Goal: Information Seeking & Learning: Check status

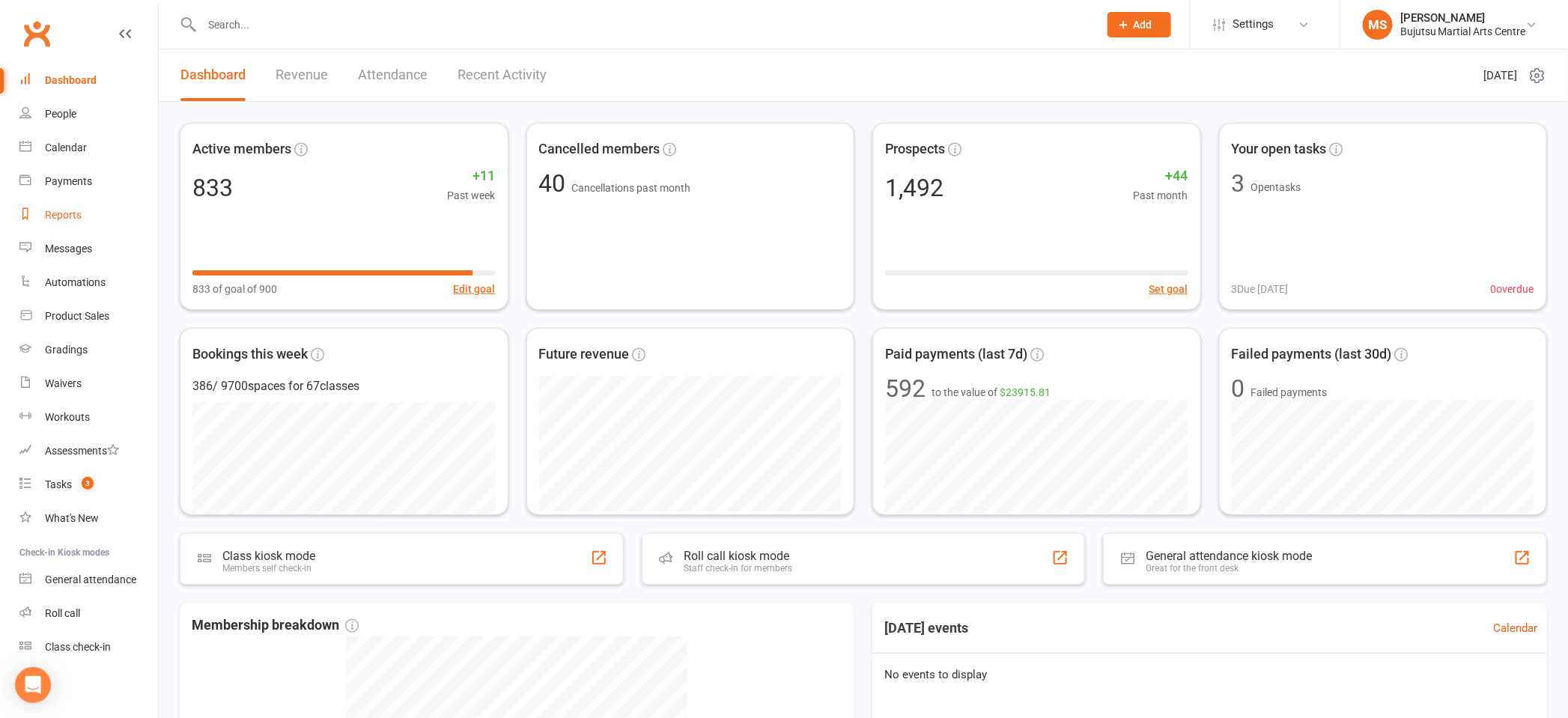
click at [68, 211] on div "Reports" at bounding box center [63, 215] width 37 height 12
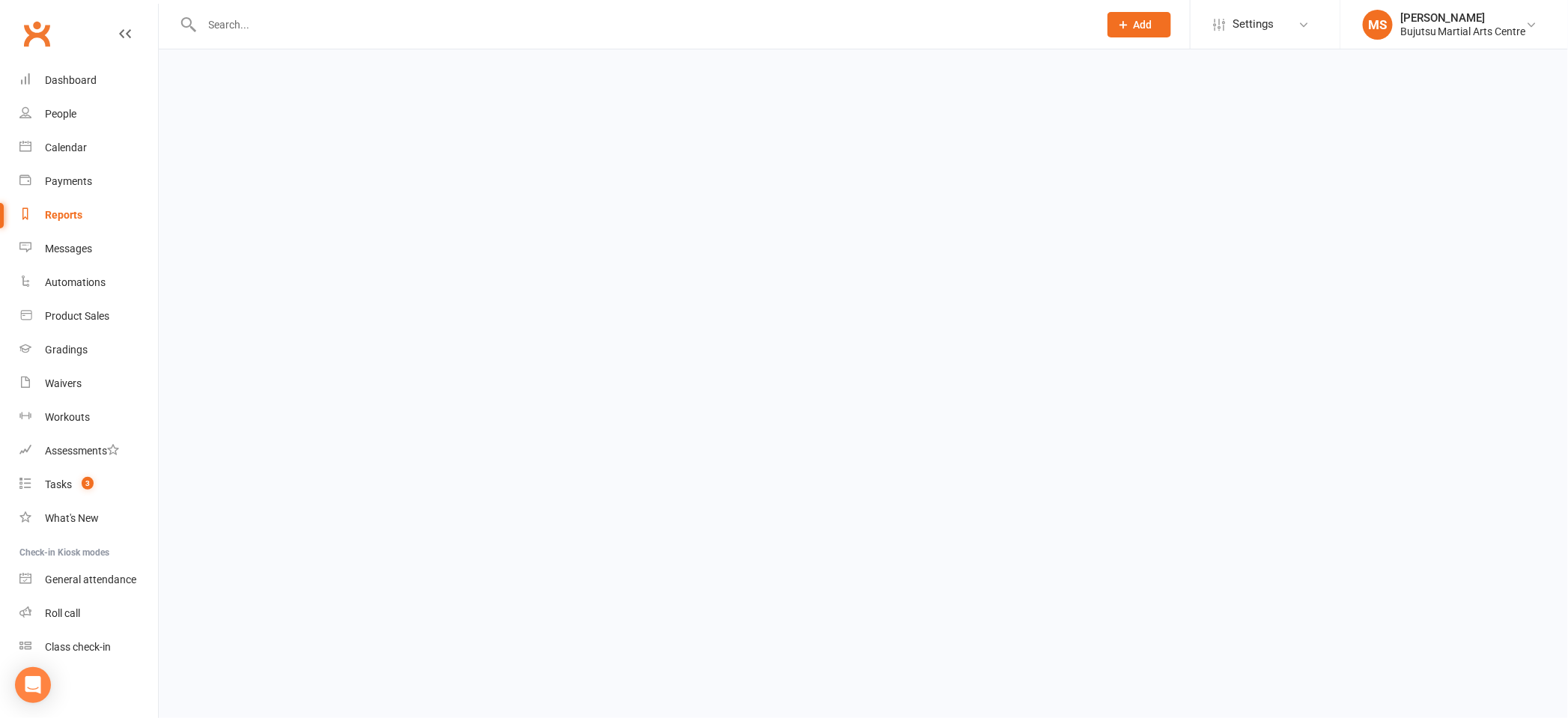
select select "100"
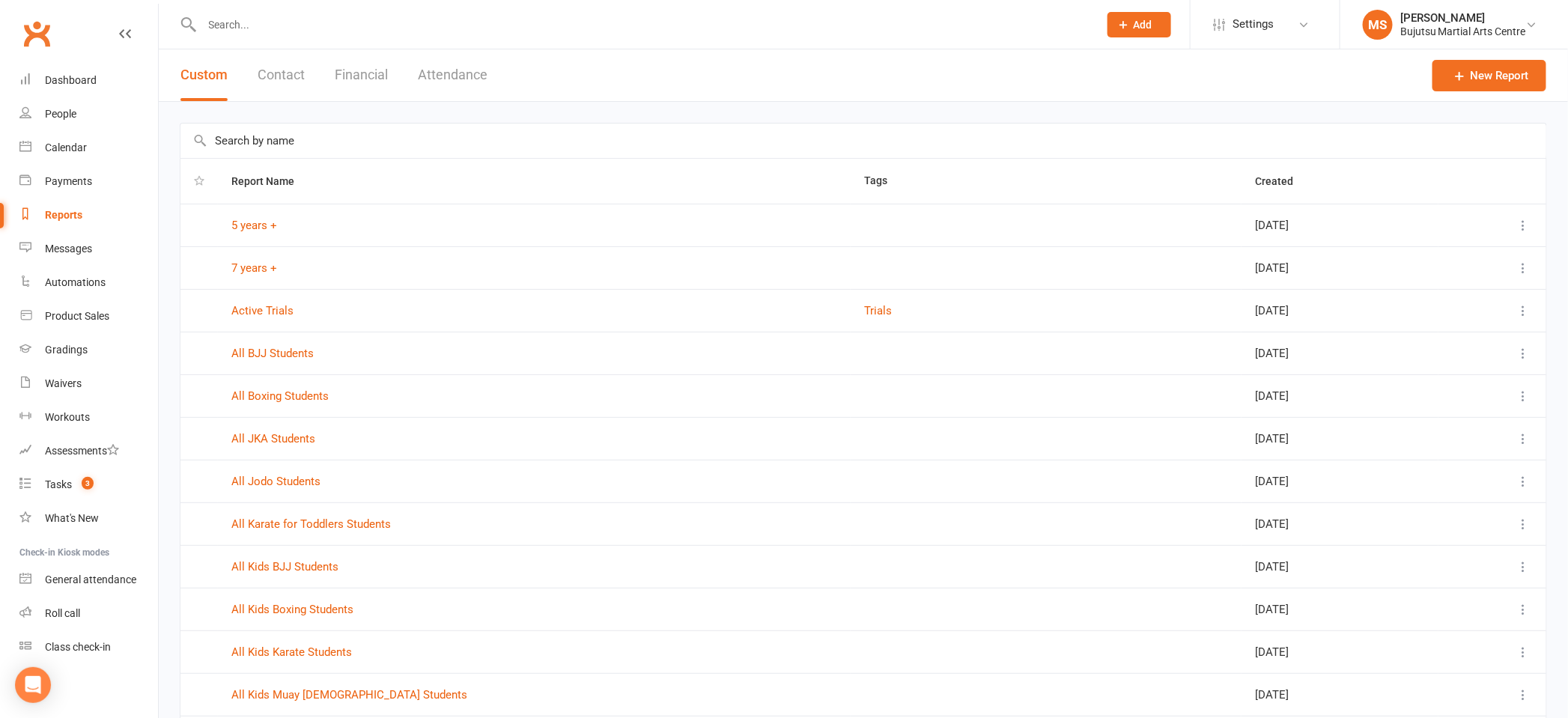
click at [465, 78] on button "Attendance" at bounding box center [452, 75] width 69 height 51
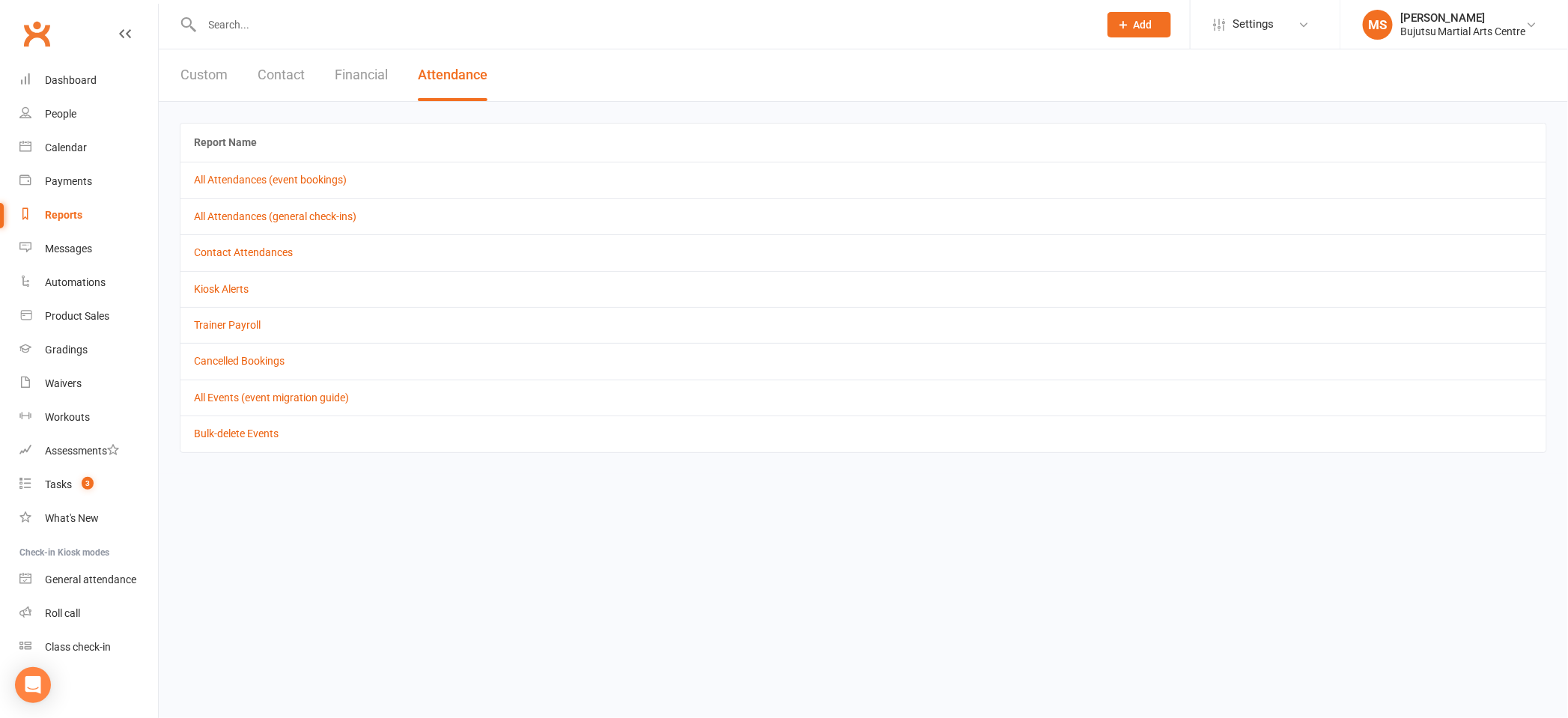
click at [465, 78] on button "Attendance" at bounding box center [452, 75] width 69 height 51
click at [465, 79] on button "Attendance" at bounding box center [452, 75] width 69 height 51
click at [318, 180] on link "All Attendances (event bookings)" at bounding box center [270, 180] width 153 height 12
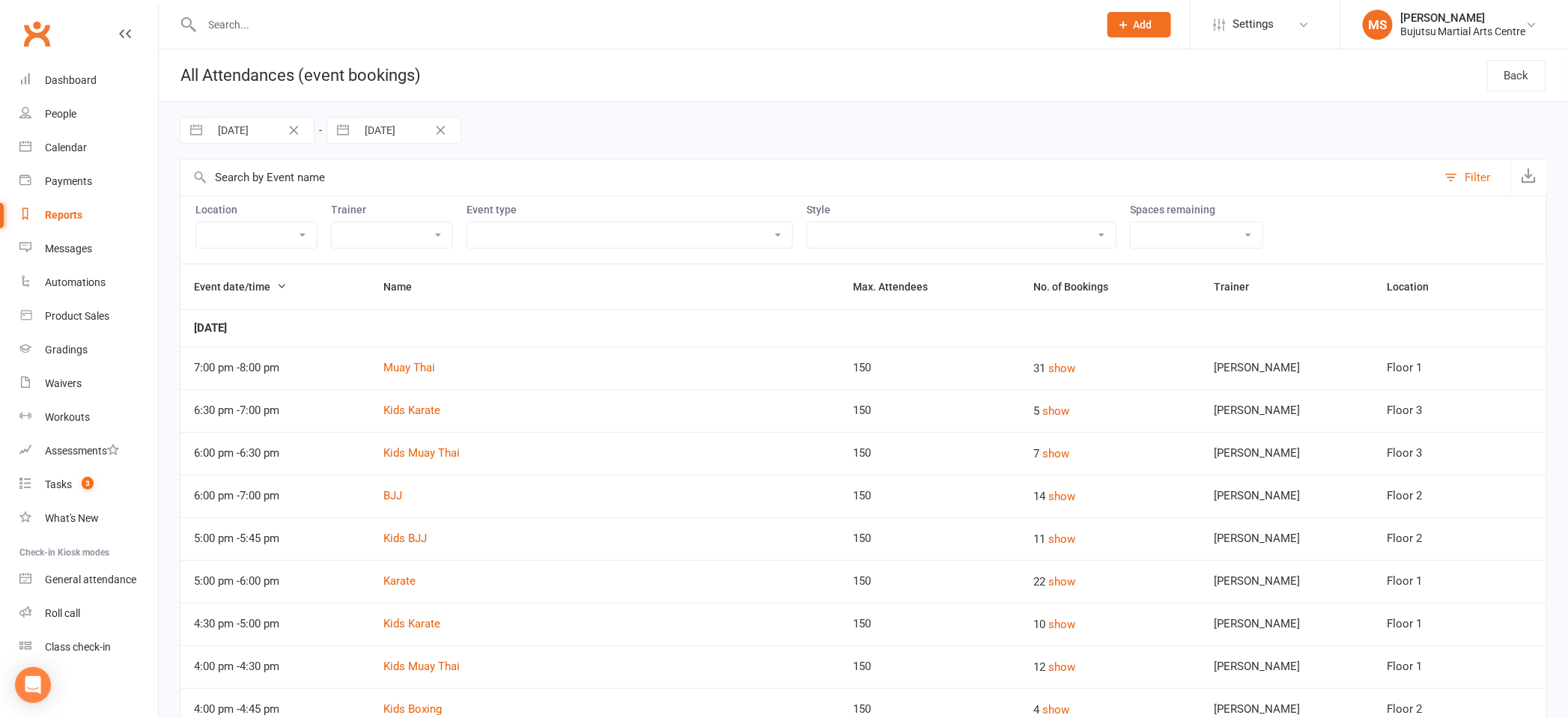
select select "8"
select select "2025"
select select "9"
select select "2025"
select select "10"
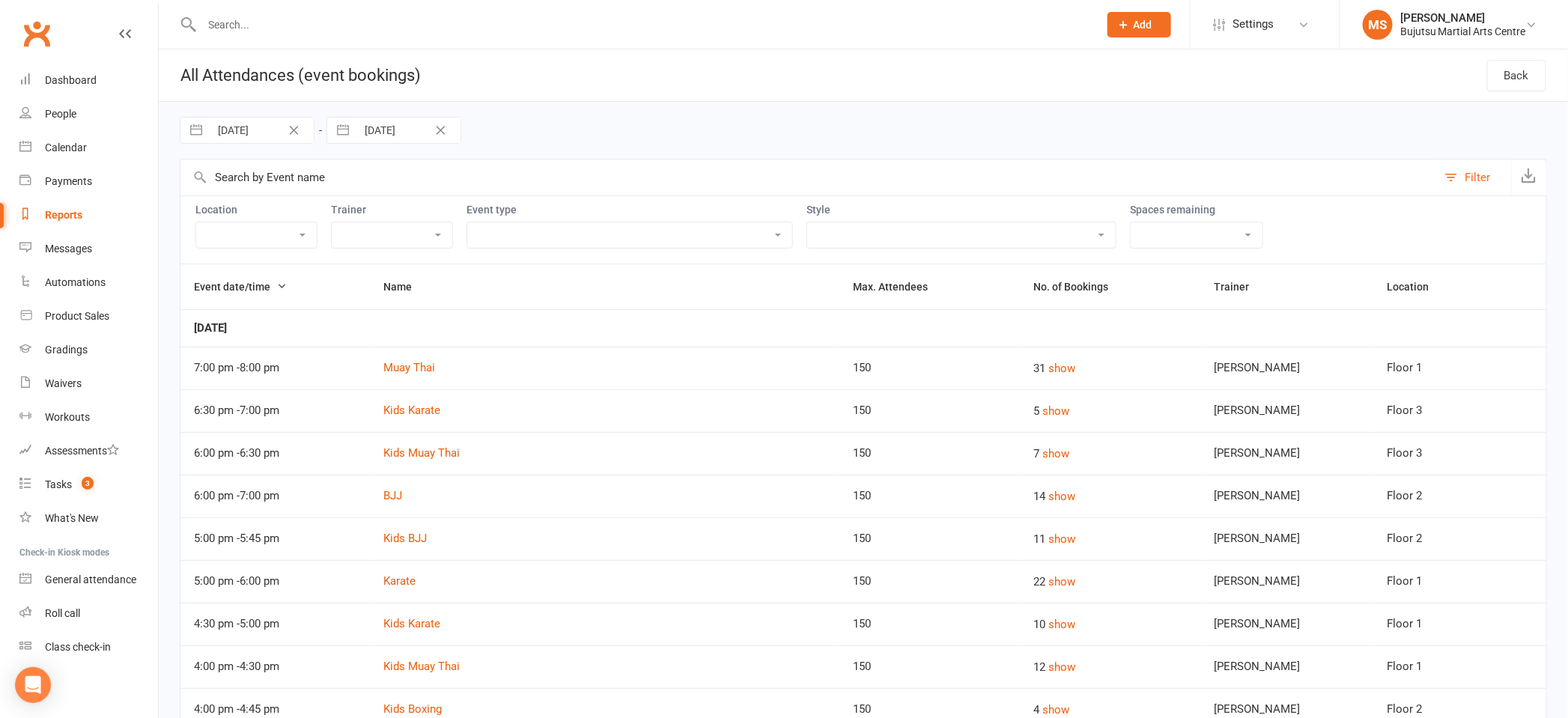
select select "2025"
click at [398, 135] on input "[DATE]" at bounding box center [408, 130] width 104 height 25
click at [479, 296] on td "16" at bounding box center [475, 303] width 29 height 29
type input "[DATE]"
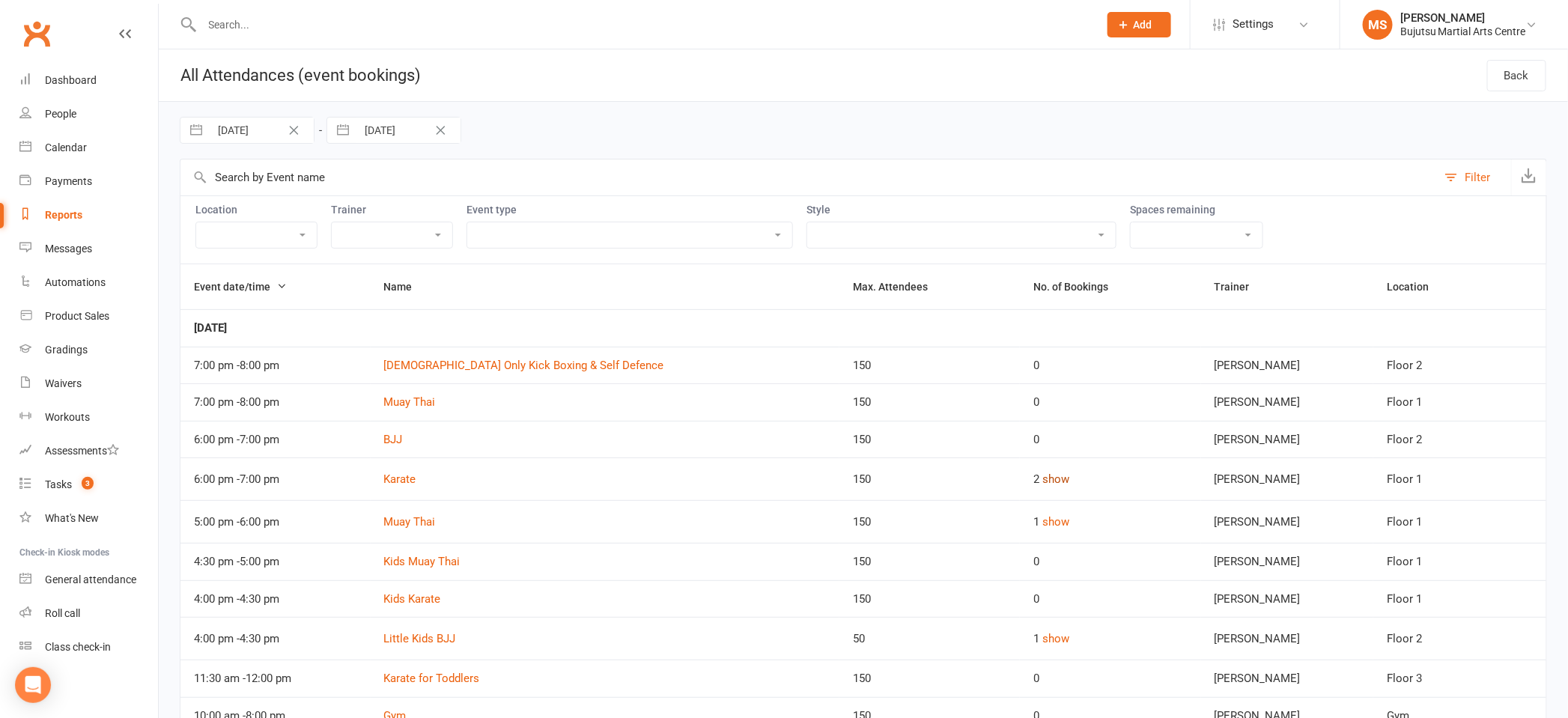
click at [1054, 479] on button "show" at bounding box center [1055, 479] width 27 height 18
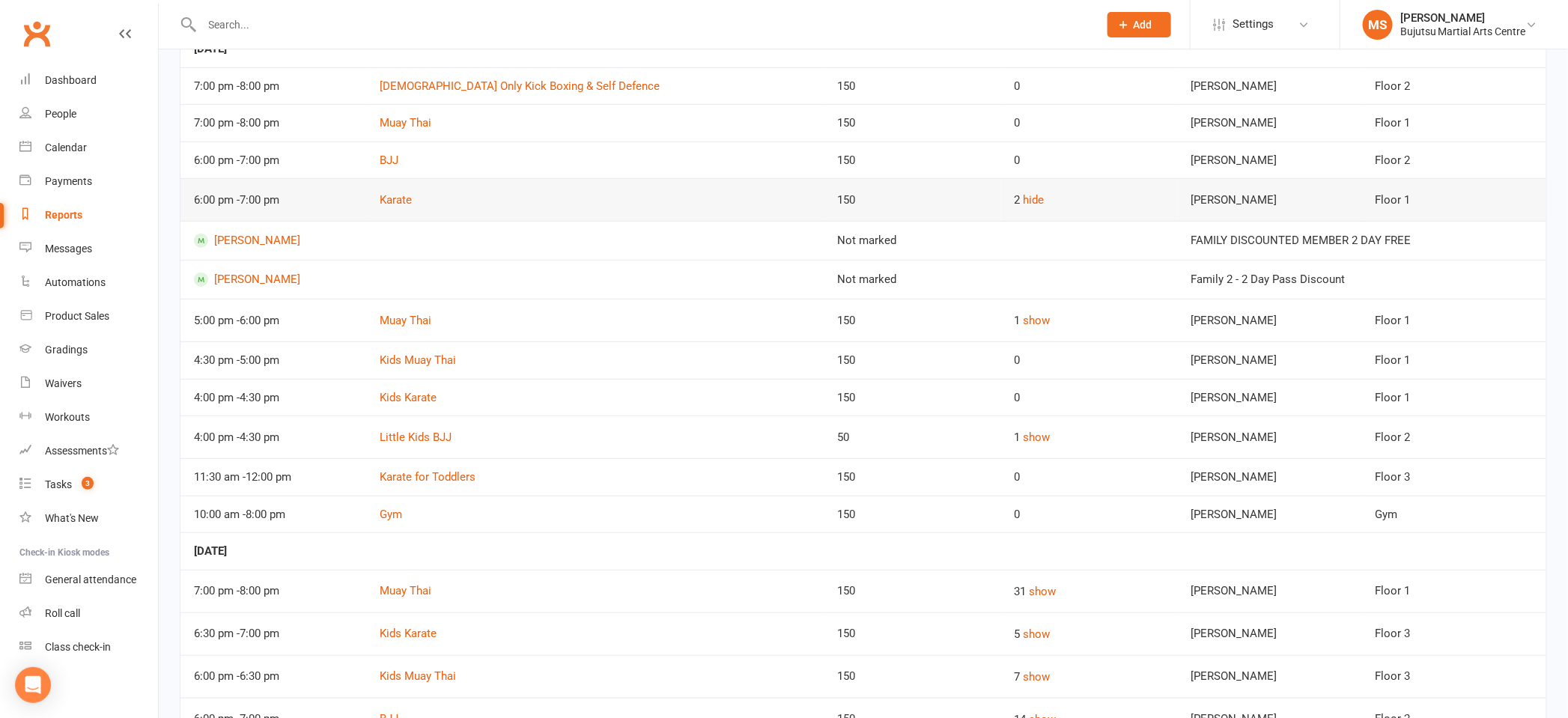
scroll to position [280, 0]
click at [1023, 317] on button "show" at bounding box center [1036, 319] width 27 height 18
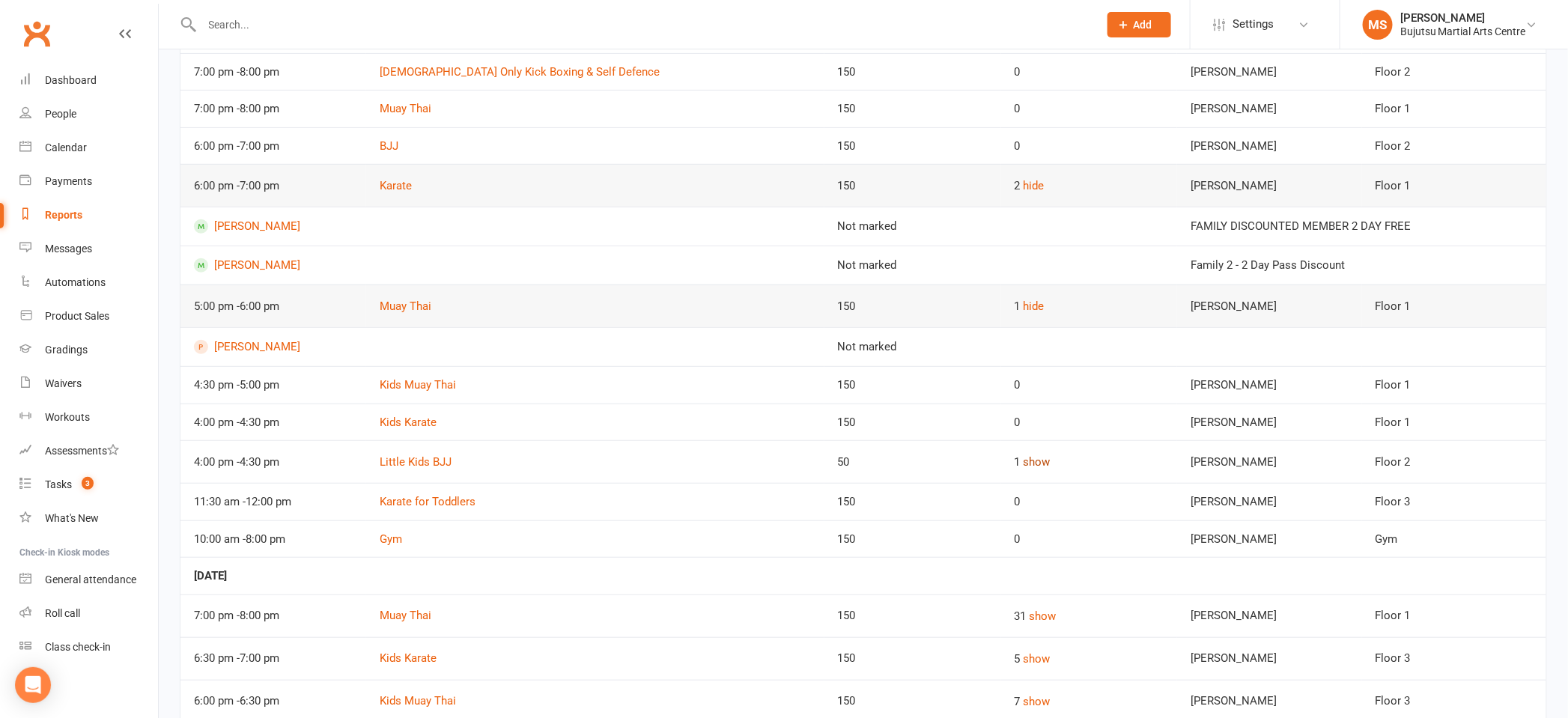
scroll to position [294, 0]
click at [1023, 464] on button "show" at bounding box center [1036, 462] width 27 height 18
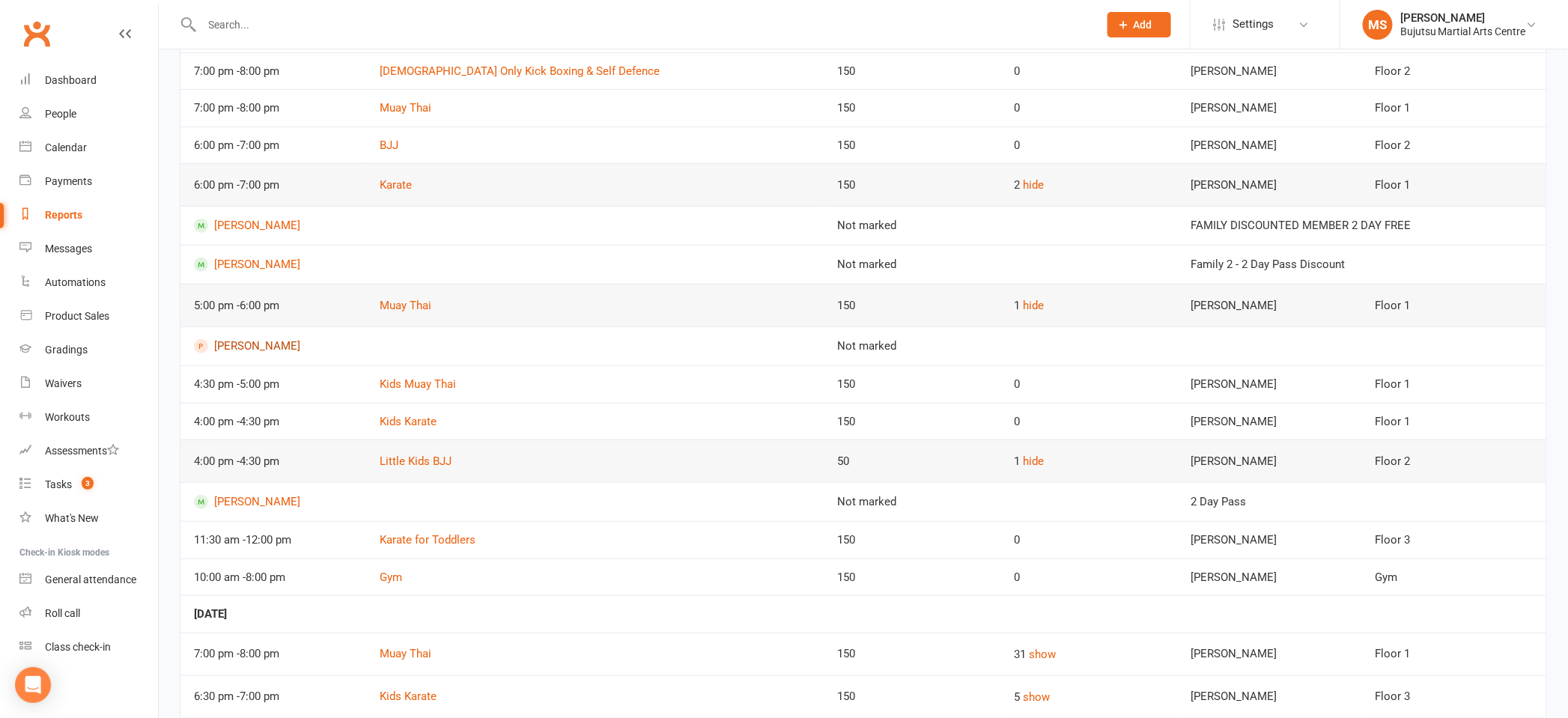
click at [244, 340] on link "[PERSON_NAME]" at bounding box center [501, 346] width 617 height 14
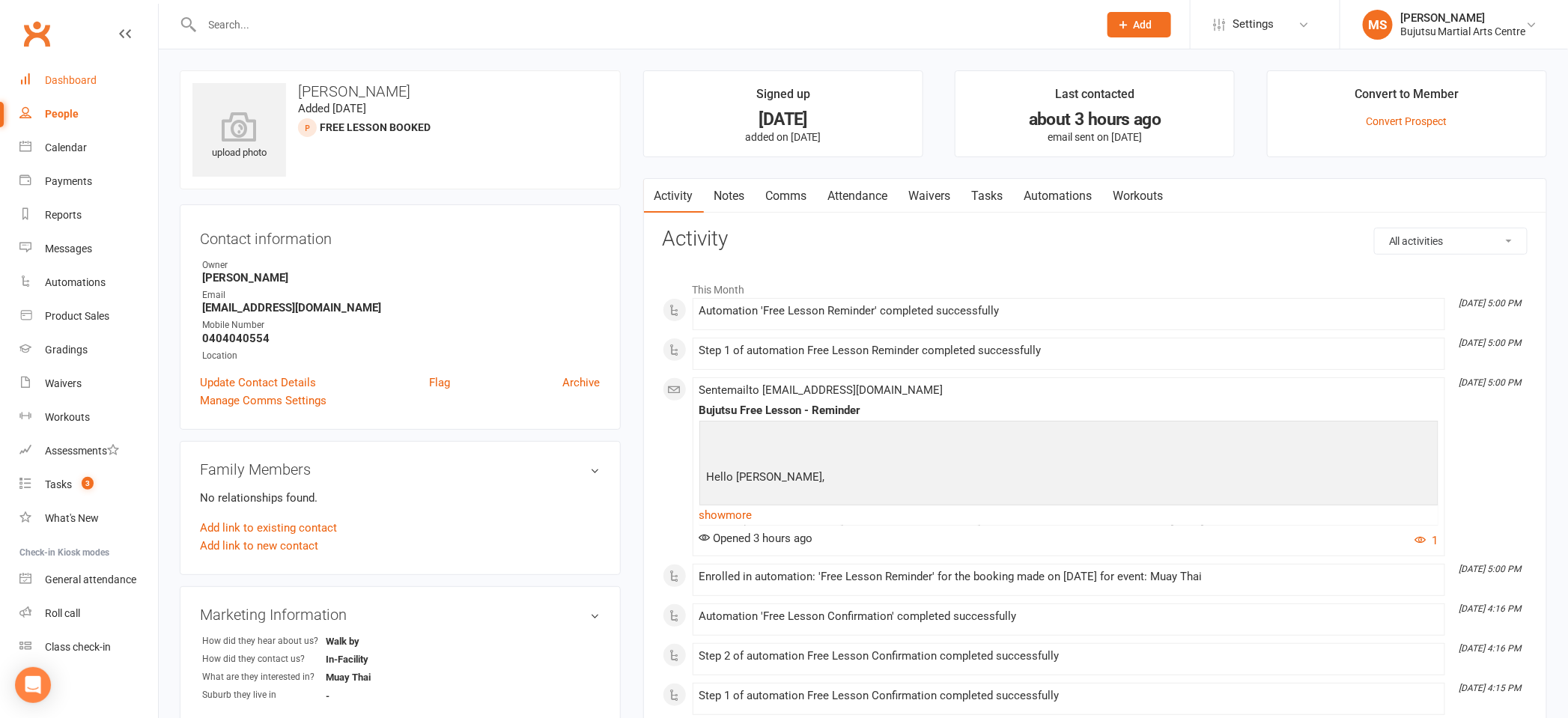
click at [85, 74] on div "Dashboard" at bounding box center [70, 80] width 51 height 12
